Goal: Transaction & Acquisition: Purchase product/service

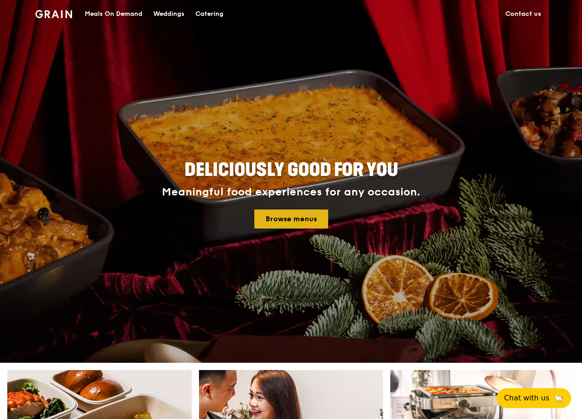
click at [310, 215] on link "Browse menus" at bounding box center [291, 219] width 74 height 19
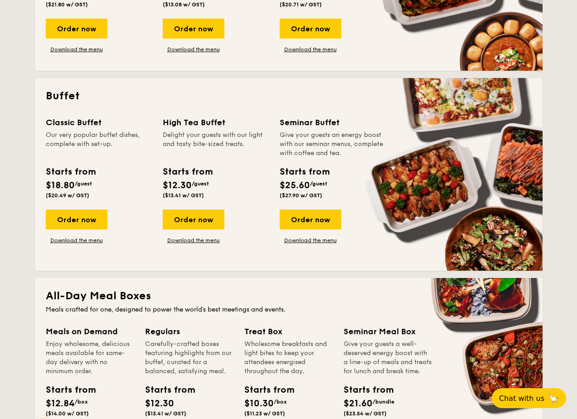
scroll to position [318, 0]
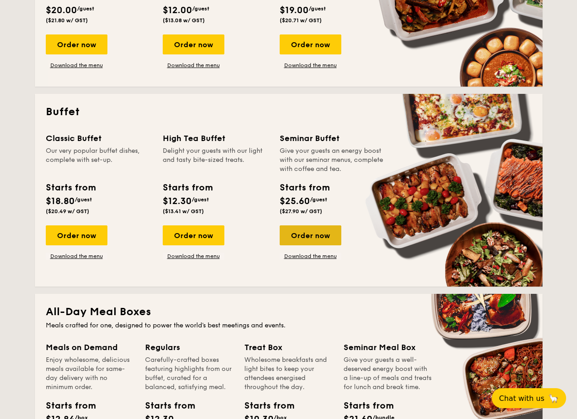
click at [315, 237] on div "Order now" at bounding box center [311, 235] width 62 height 20
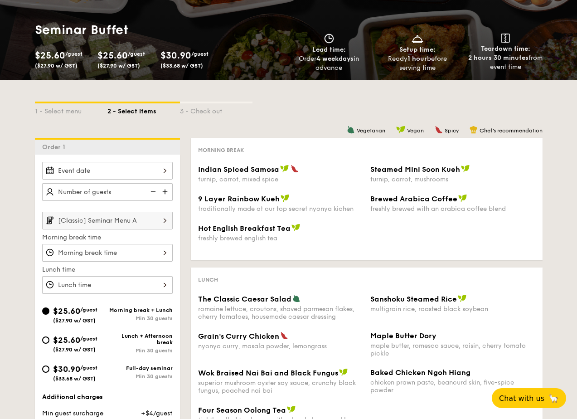
scroll to position [91, 0]
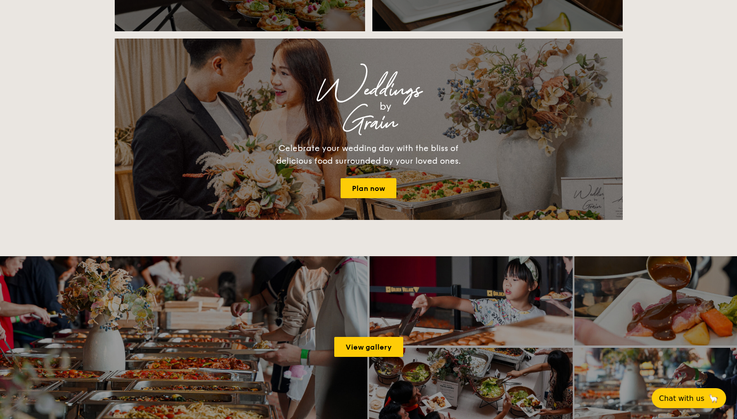
scroll to position [1128, 0]
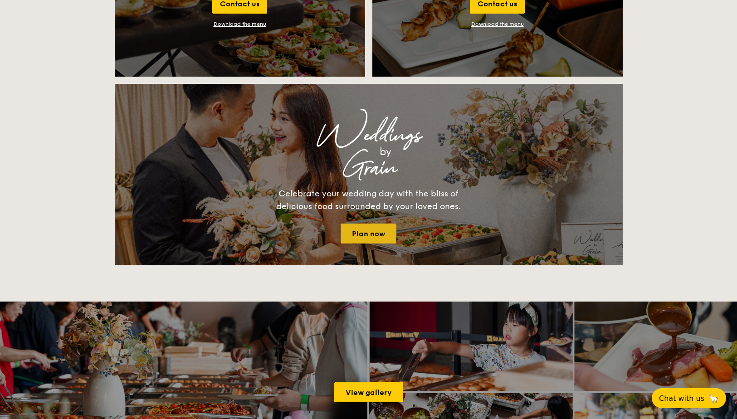
click at [372, 230] on link "Plan now" at bounding box center [369, 234] width 56 height 20
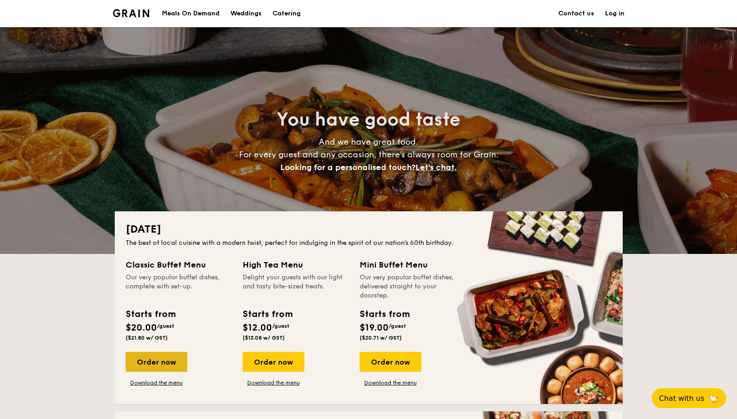
click at [157, 358] on div "Order now" at bounding box center [157, 362] width 62 height 20
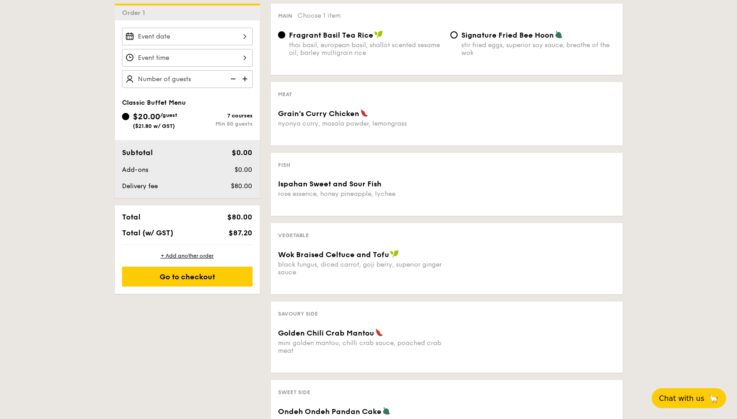
scroll to position [272, 0]
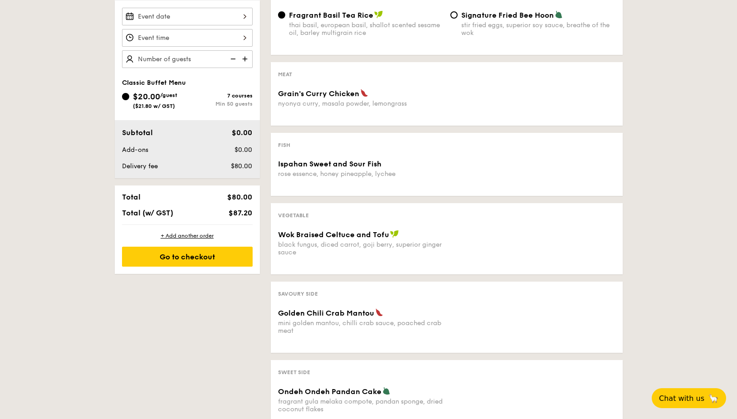
click at [338, 98] on div "Grain's Curry Chicken nyonya curry, masala powder, lemongrass" at bounding box center [360, 98] width 165 height 19
click at [327, 96] on span "Grain's Curry Chicken" at bounding box center [318, 93] width 81 height 9
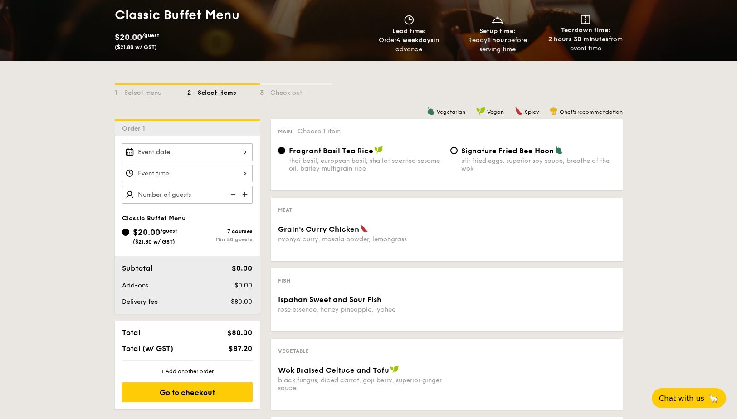
scroll to position [136, 0]
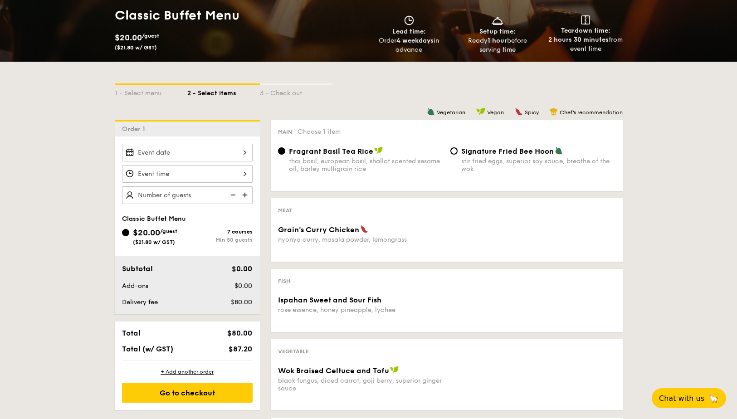
click at [241, 237] on div "Min 50 guests" at bounding box center [219, 240] width 65 height 6
click at [129, 236] on input "$20.00 /guest ($21.80 w/ GST) 7 courses Min 50 guests" at bounding box center [125, 232] width 7 height 7
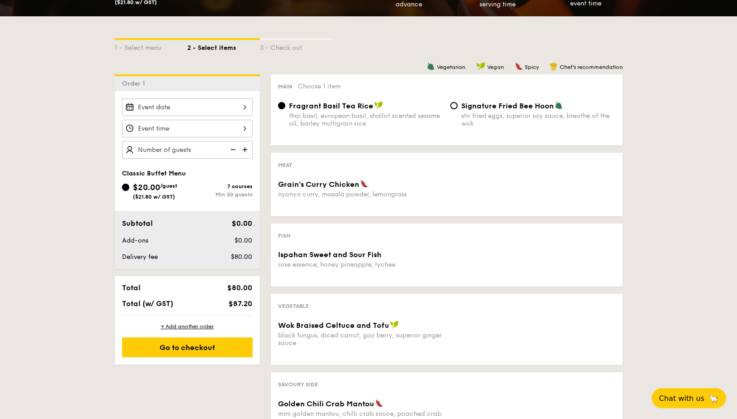
scroll to position [0, 0]
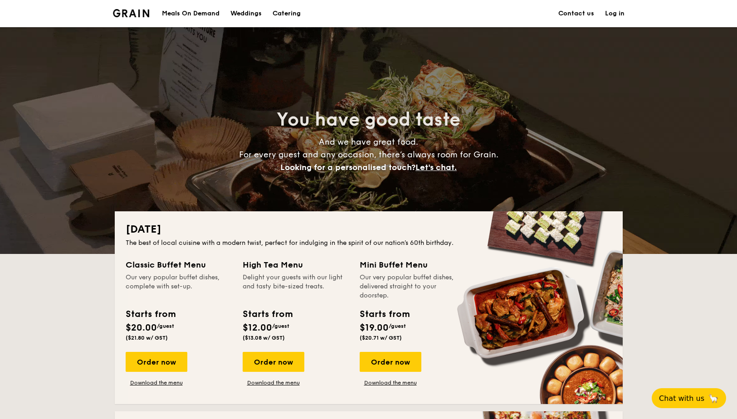
click at [237, 10] on div "Weddings" at bounding box center [245, 13] width 31 height 27
